Goal: Check status: Check status

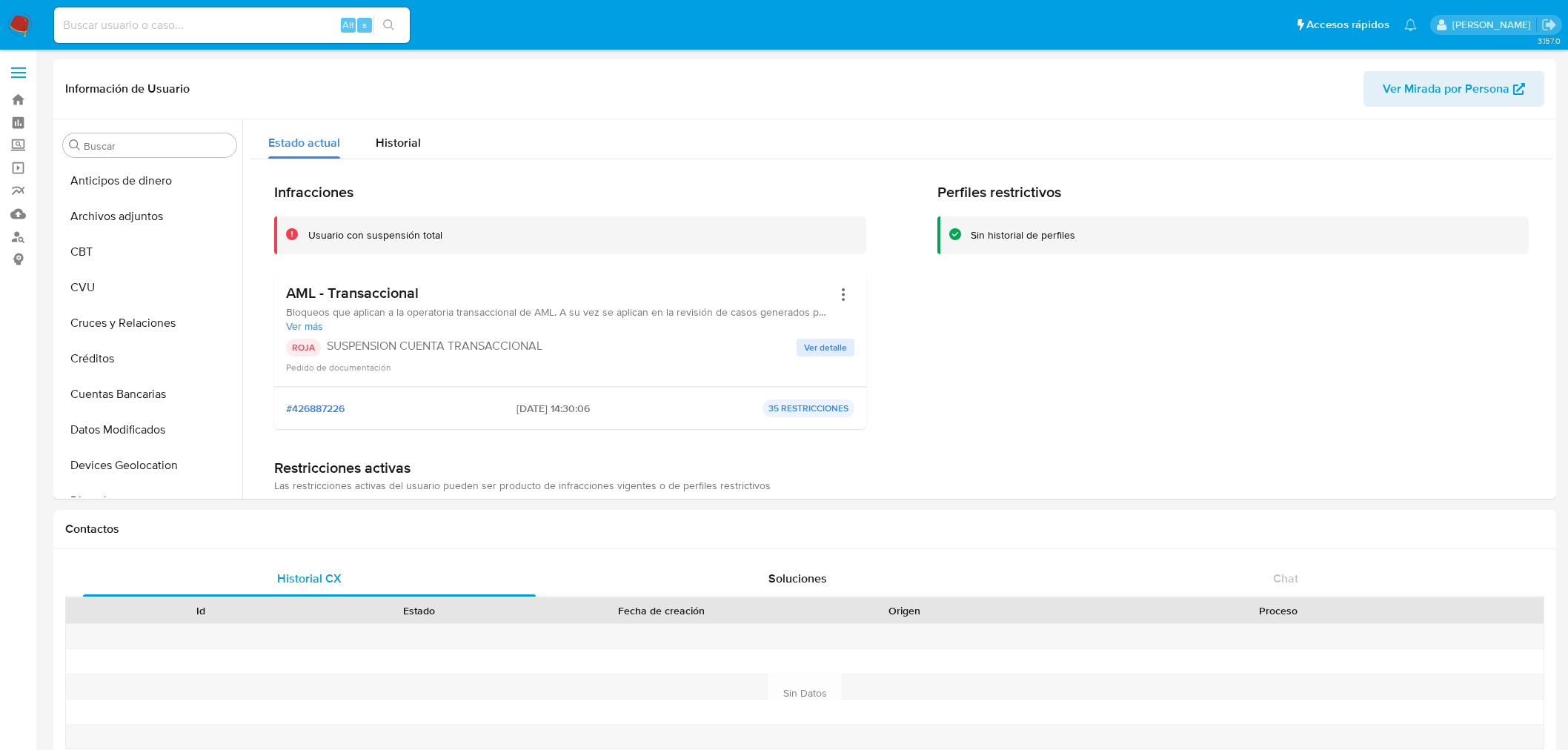
select select "10"
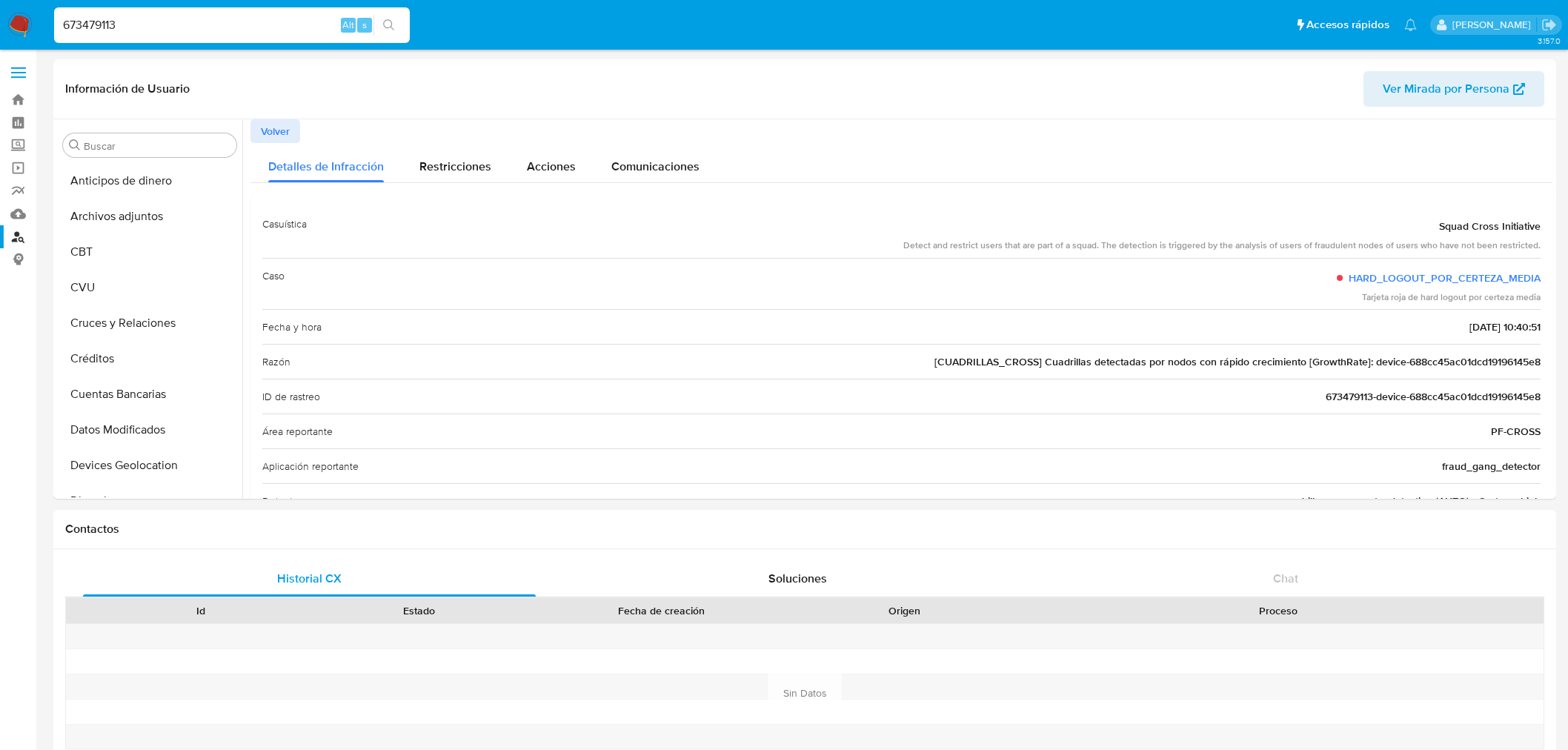
select select "10"
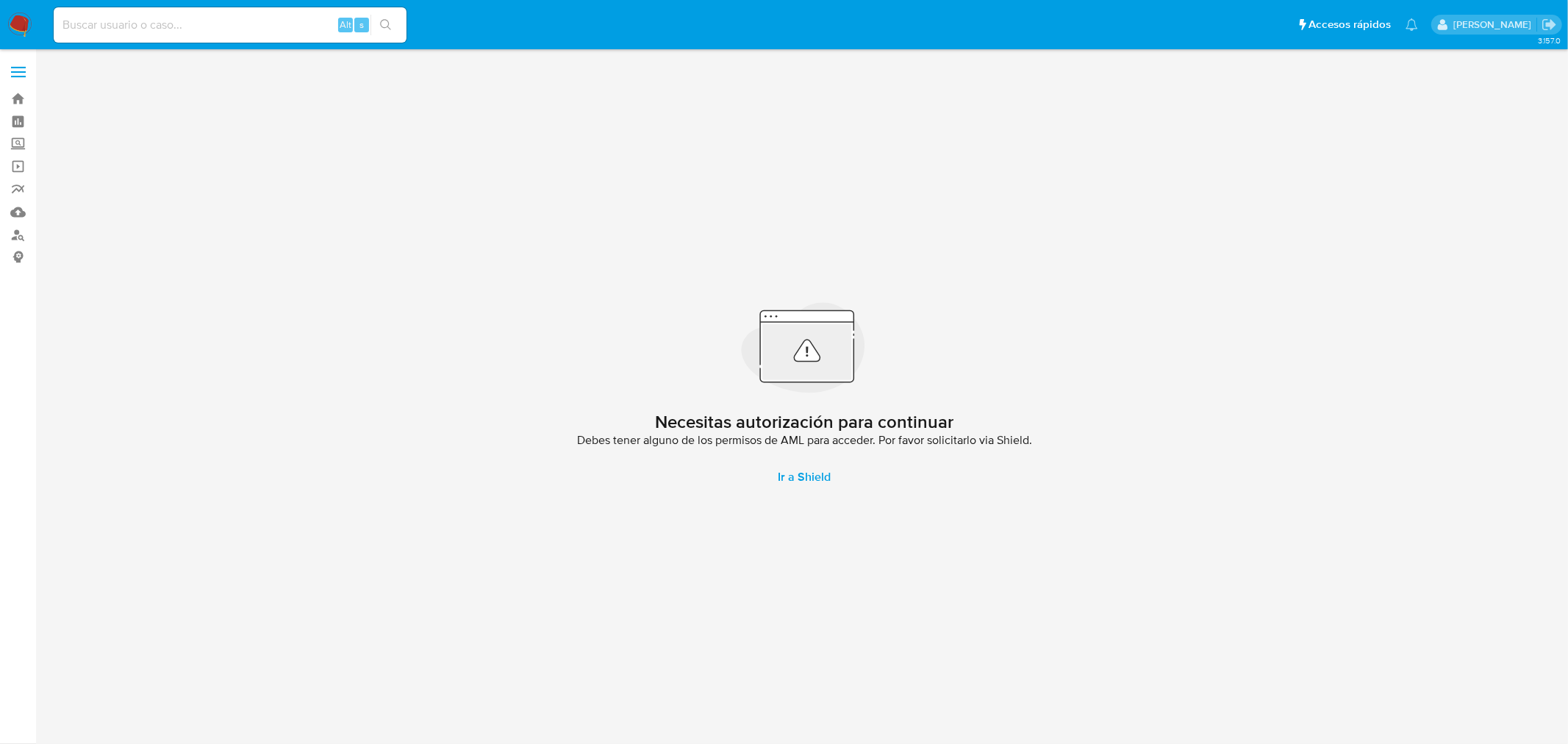
click at [238, 35] on div "Alt s" at bounding box center [230, 25] width 353 height 36
click at [231, 28] on input at bounding box center [230, 24] width 353 height 19
paste input "1112397320"
type input "1112397320"
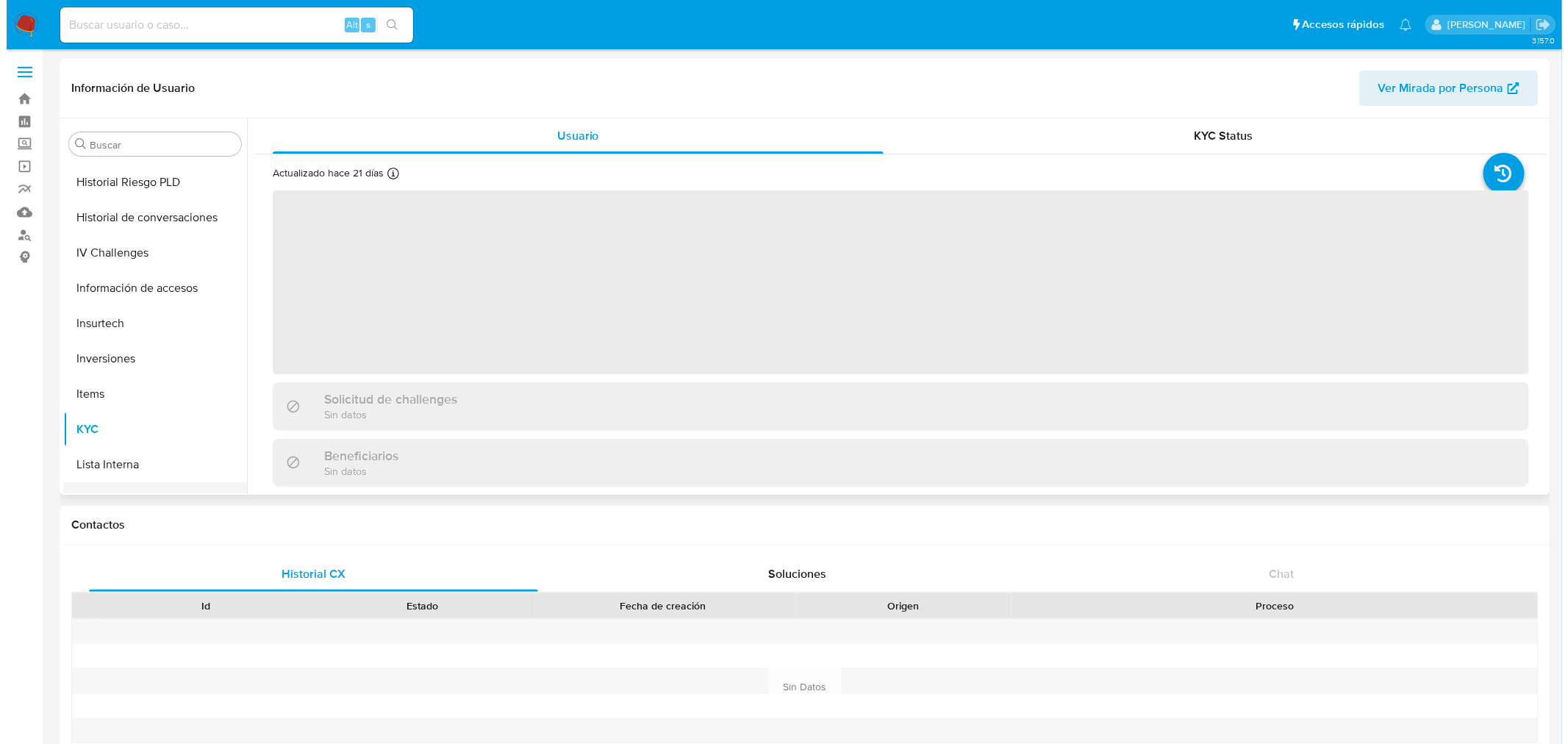
scroll to position [446, 0]
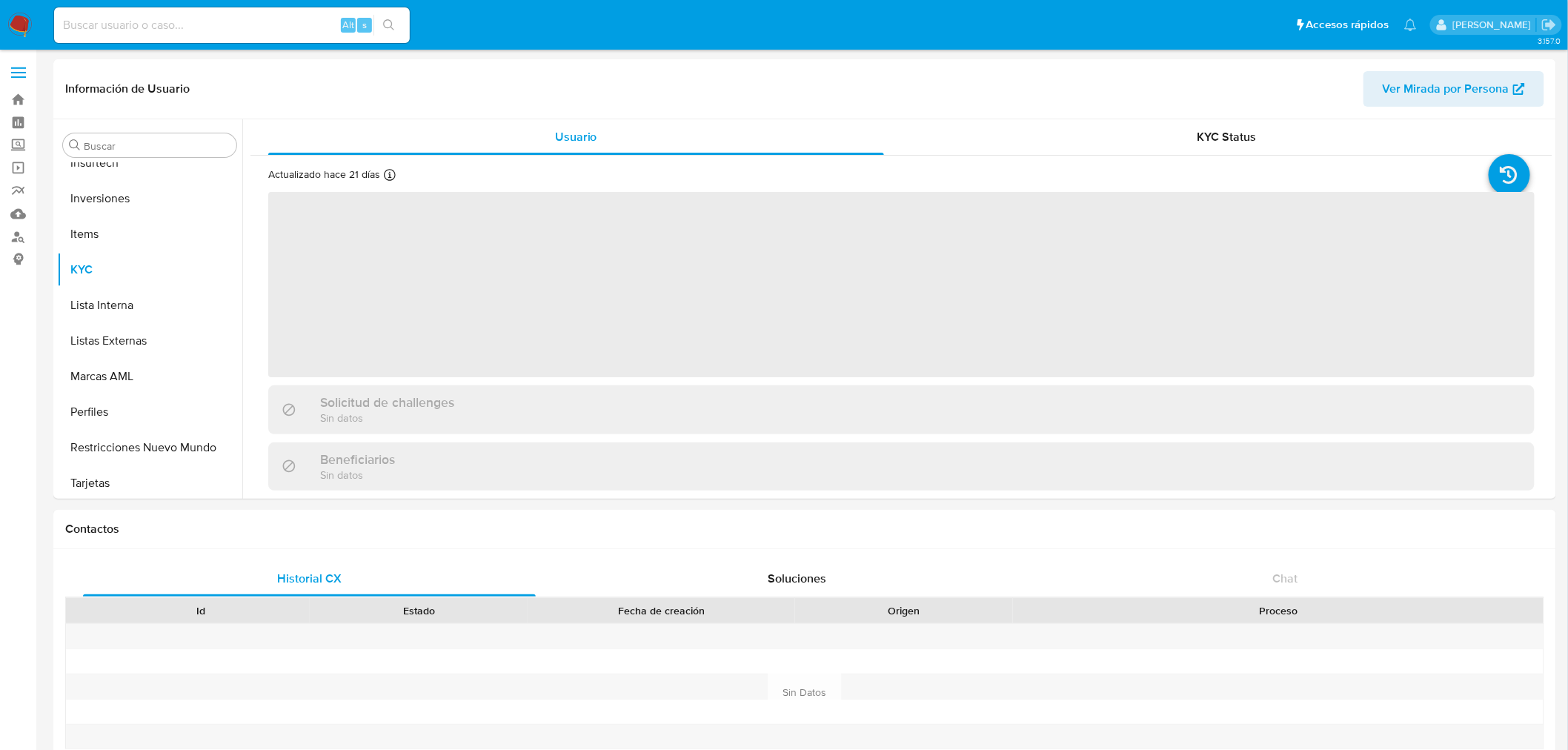
scroll to position [697, 0]
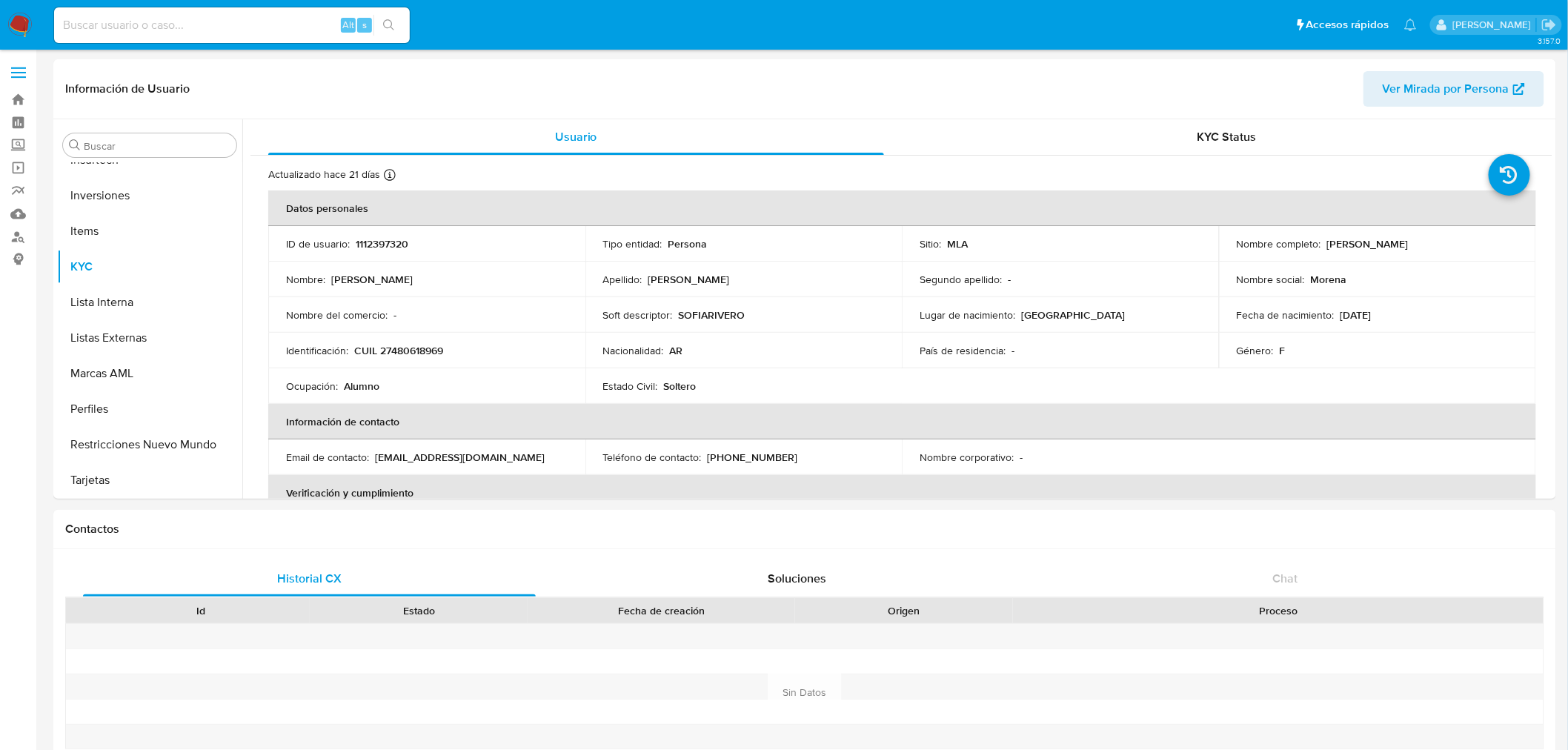
select select "10"
click at [117, 189] on button "Inversiones" at bounding box center [144, 196] width 174 height 36
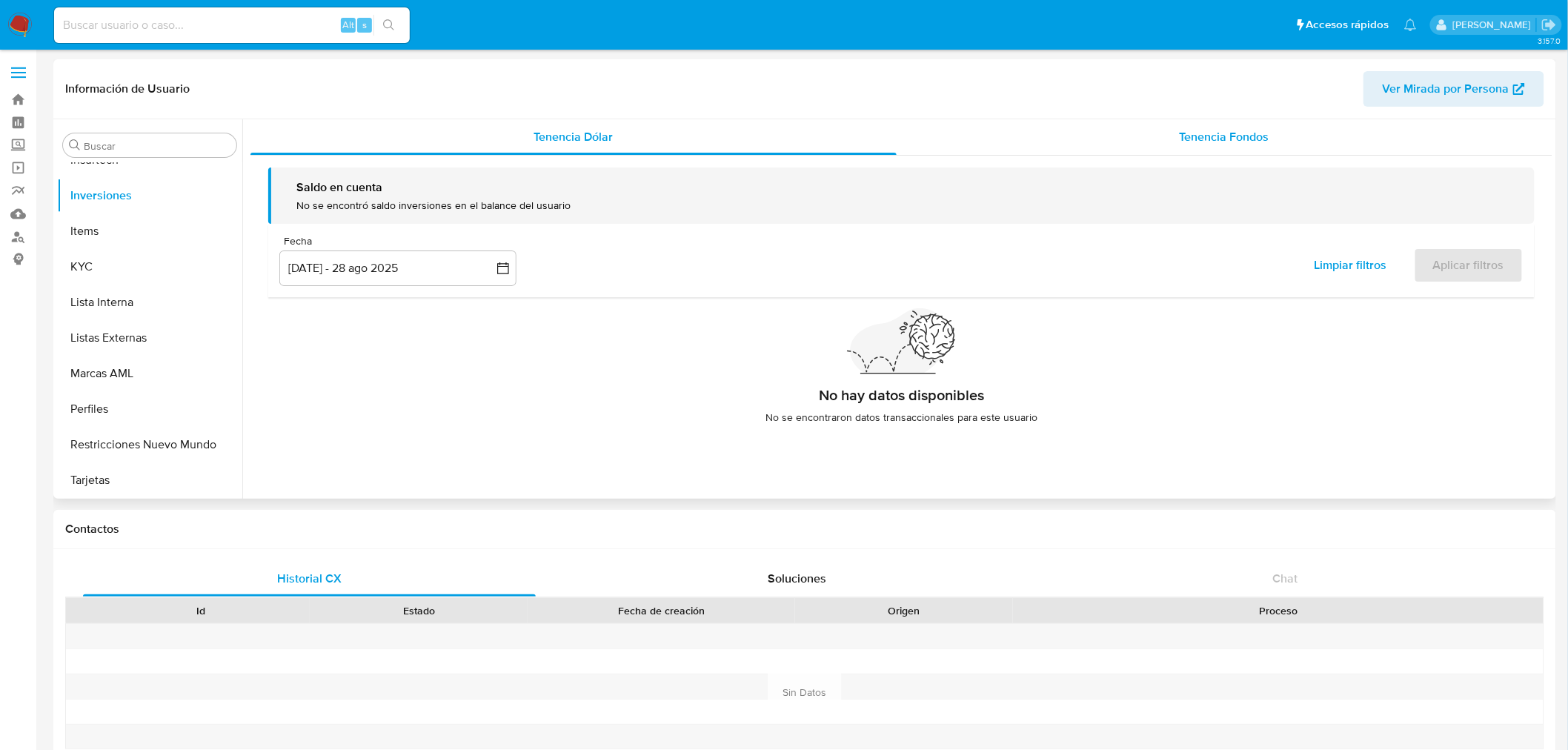
click at [1173, 155] on div "Tenencia Fondos" at bounding box center [1225, 137] width 657 height 36
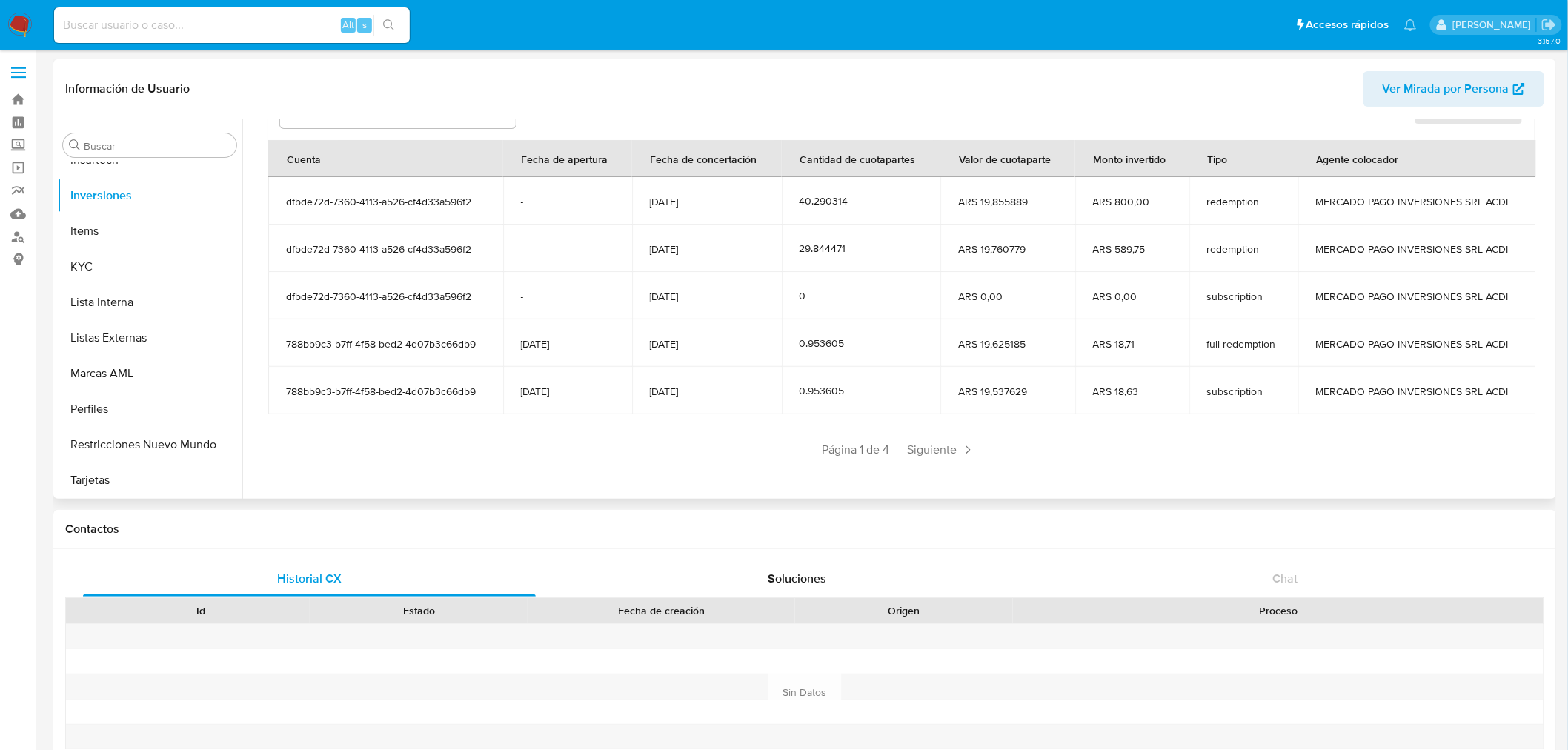
scroll to position [182, 0]
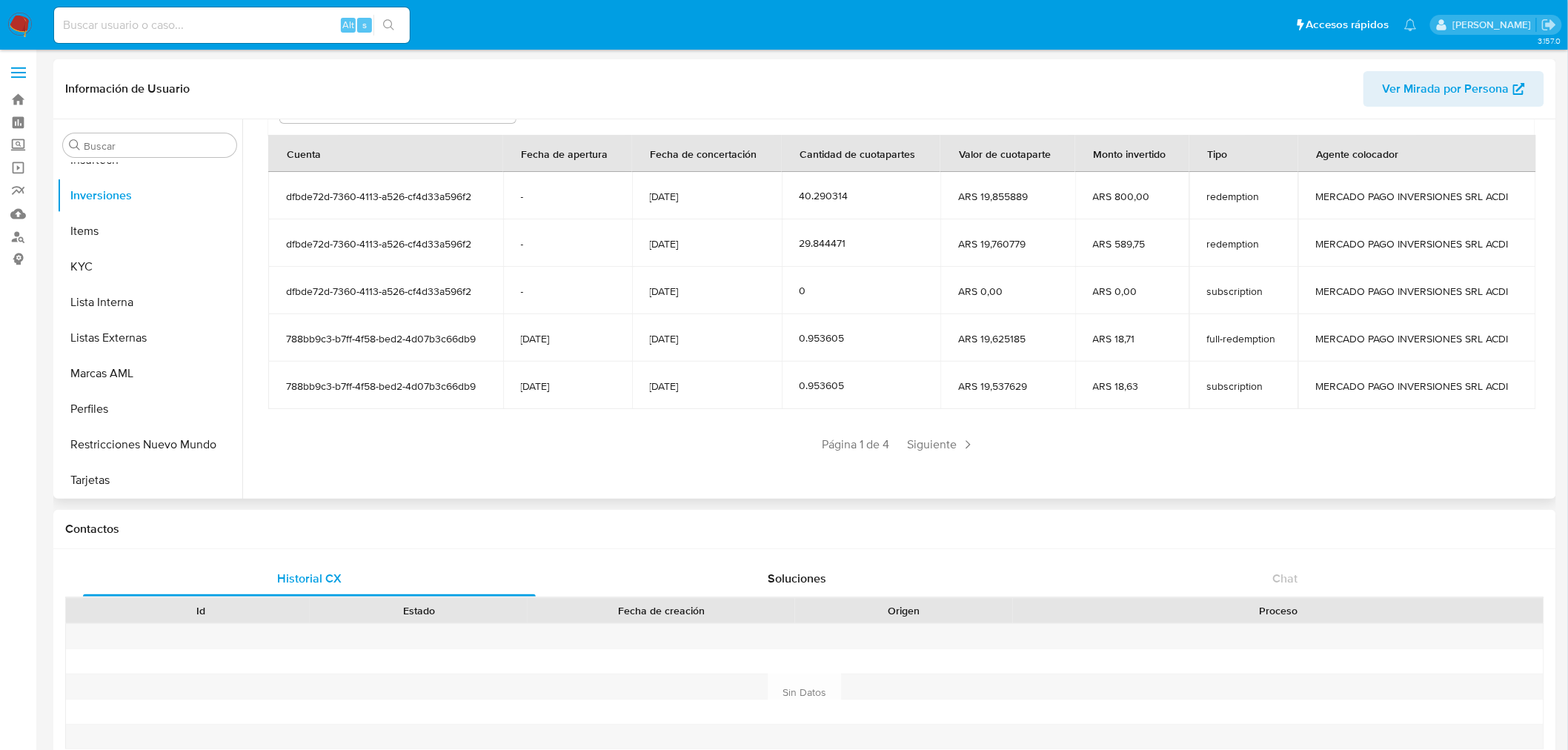
drag, startPoint x: 1277, startPoint y: 337, endPoint x: 304, endPoint y: 351, distance: 973.1
click at [295, 336] on tr "788bb9c3-b7ff-4f58-bed2-4d07b3c66db9 29/10/2024 07/08/2025 0.953605 ARS 19,6251…" at bounding box center [902, 338] width 1268 height 47
click at [353, 393] on td "788bb9c3-b7ff-4f58-bed2-4d07b3c66db9" at bounding box center [385, 385] width 235 height 47
